Goal: Check status: Check status

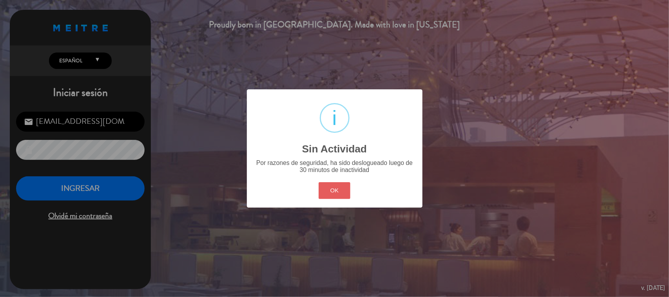
click at [340, 187] on button "OK" at bounding box center [335, 190] width 32 height 17
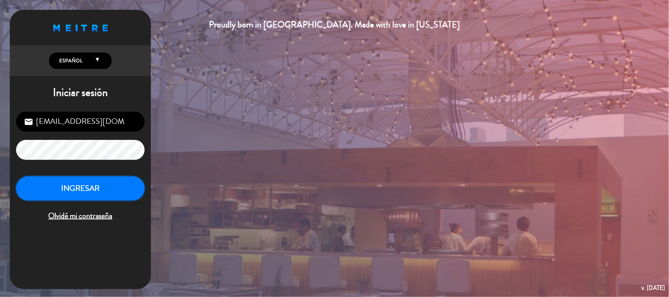
click at [98, 190] on button "INGRESAR" at bounding box center [80, 188] width 129 height 25
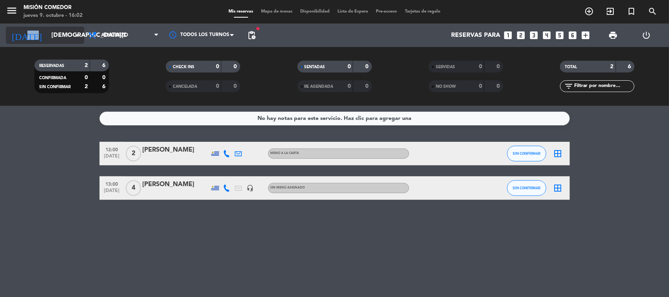
click at [23, 28] on icon "[DATE]" at bounding box center [27, 35] width 42 height 17
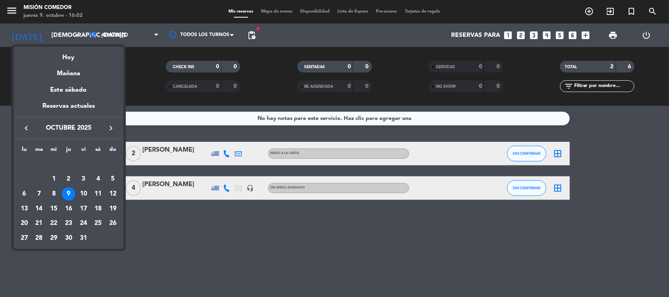
click at [24, 208] on div "13" at bounding box center [24, 208] width 13 height 13
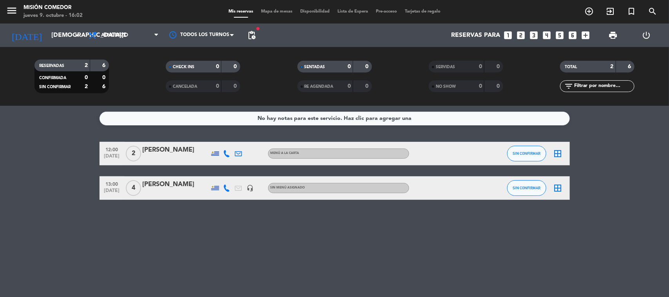
type input "[DATE]"
click at [143, 25] on div "Todos los servicios Almuerzo Cena Almuerzo Todos los servicios Almuerzo Cena" at bounding box center [123, 36] width 78 height 24
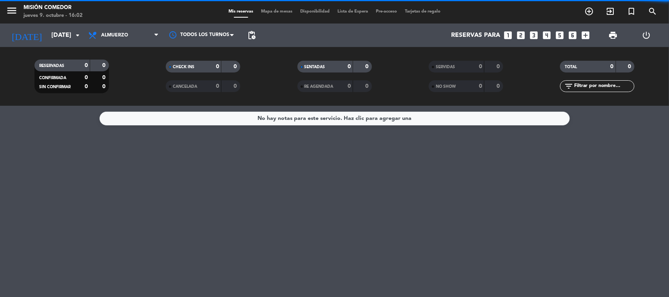
click at [143, 36] on span "Almuerzo" at bounding box center [123, 35] width 78 height 17
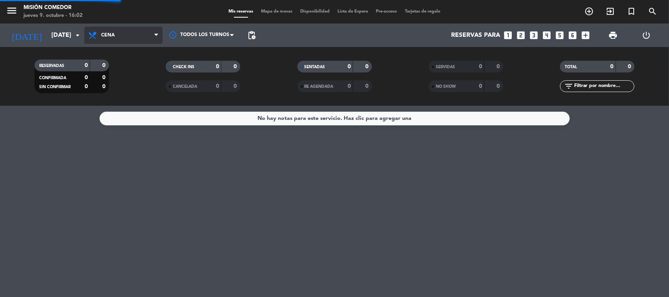
click at [146, 85] on div "menu Misión Comedor [DATE] 9. octubre - 16:02 Mis reservas Mapa de mesas Dispon…" at bounding box center [334, 53] width 669 height 106
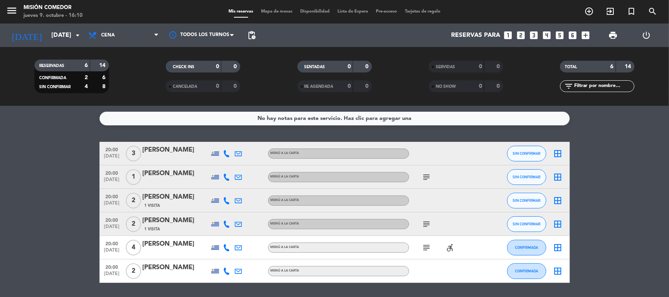
click at [418, 226] on div "subject" at bounding box center [444, 223] width 71 height 23
click at [428, 223] on icon "subject" at bounding box center [426, 223] width 9 height 9
click at [428, 179] on icon "subject" at bounding box center [426, 176] width 9 height 9
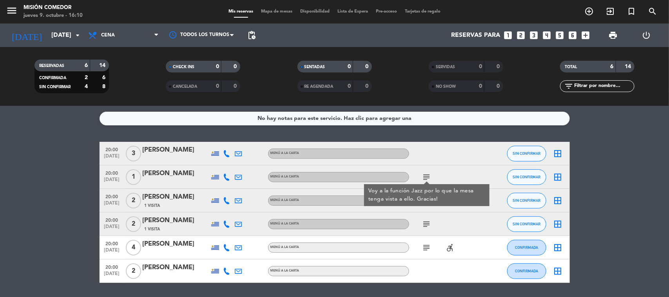
click at [426, 249] on icon "subject" at bounding box center [426, 247] width 9 height 9
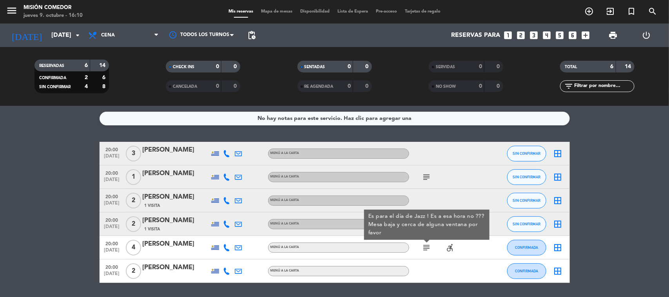
click at [47, 224] on bookings-row "20:00 [DATE] 3 [PERSON_NAME] MENÚ A LA CARTA SIN CONFIRMAR border_all 20:00 [DA…" at bounding box center [334, 212] width 669 height 141
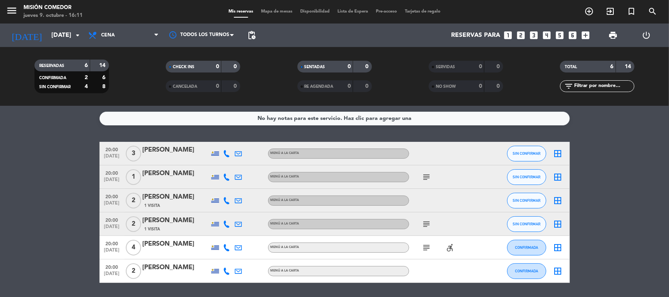
click at [9, 224] on bookings-row "20:00 [DATE] 3 [PERSON_NAME] MENÚ A LA CARTA SIN CONFIRMAR border_all 20:00 [DA…" at bounding box center [334, 212] width 669 height 141
